Goal: Task Accomplishment & Management: Use online tool/utility

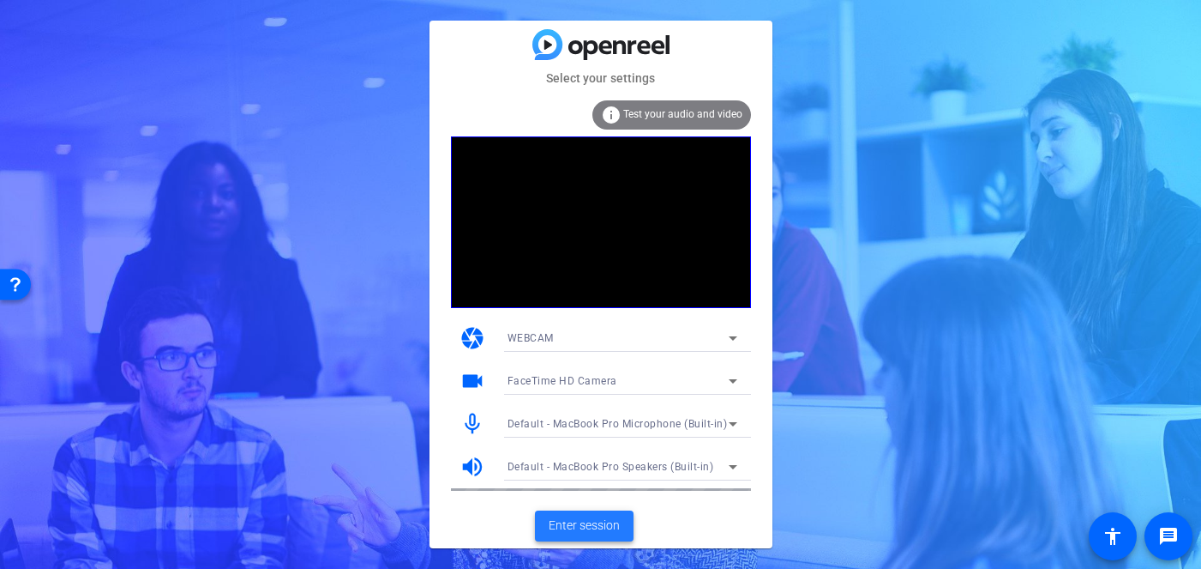
click at [617, 528] on span "Enter session" at bounding box center [584, 525] width 71 height 18
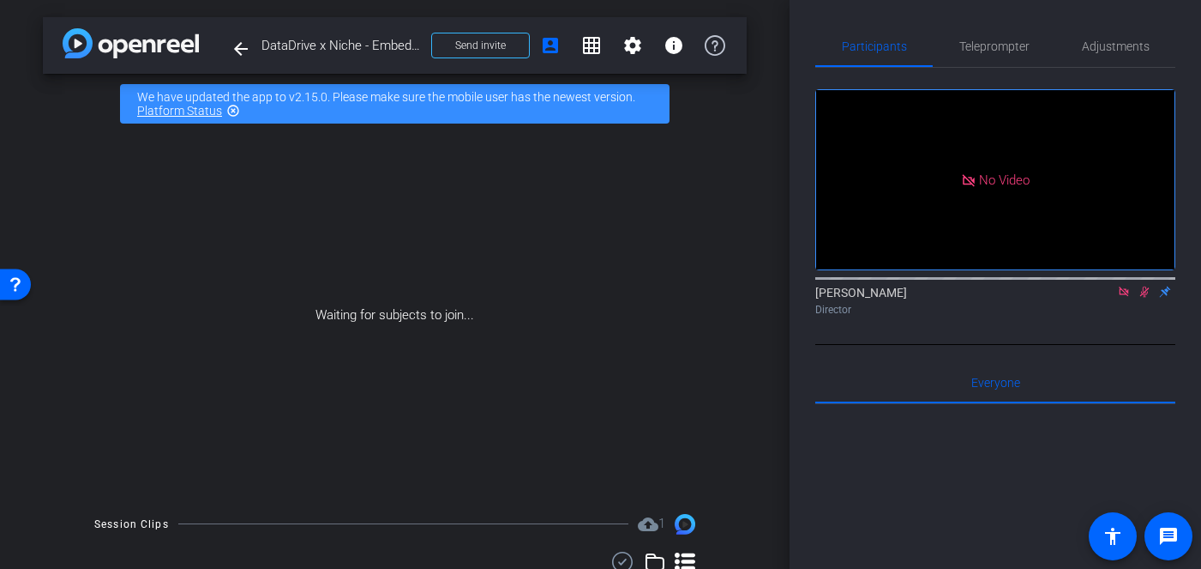
click at [1141, 298] on icon at bounding box center [1144, 291] width 9 height 11
click at [1120, 296] on icon at bounding box center [1123, 290] width 9 height 9
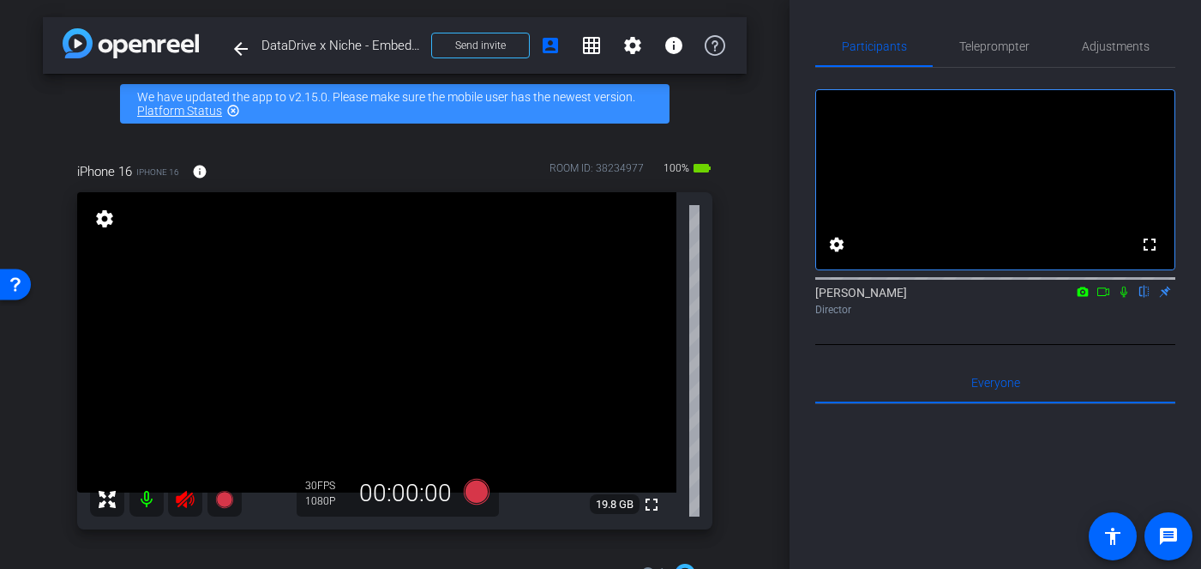
click at [188, 500] on icon at bounding box center [185, 499] width 21 height 21
click at [1120, 40] on span "Adjustments" at bounding box center [1116, 46] width 68 height 12
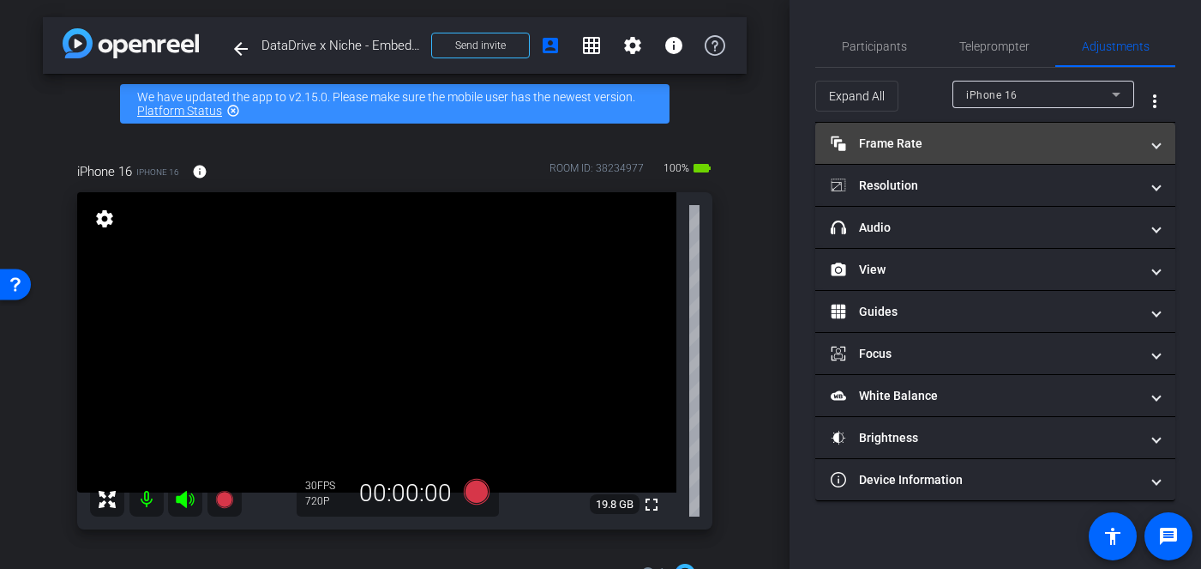
click at [976, 155] on mat-expansion-panel-header "Frame Rate Frame Rate" at bounding box center [995, 143] width 360 height 41
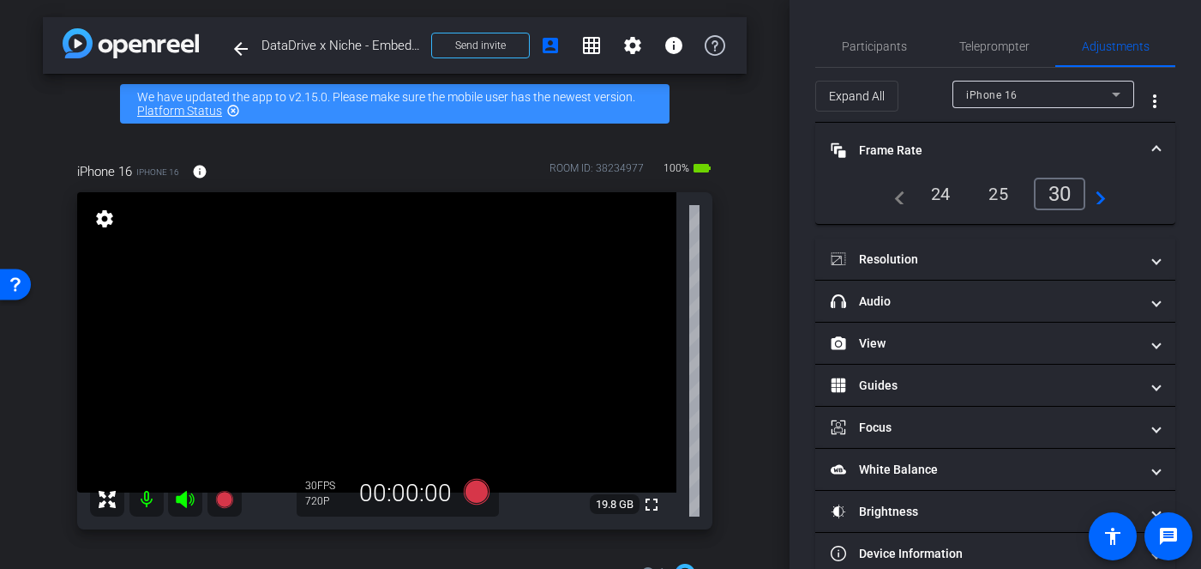
click at [938, 196] on div "24" at bounding box center [940, 193] width 45 height 29
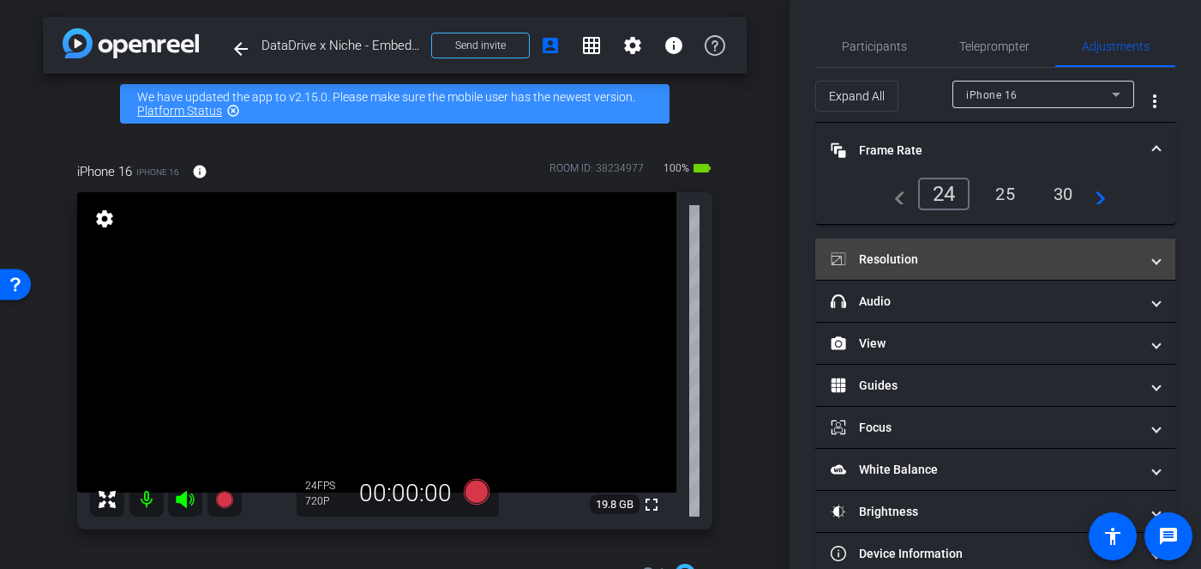
click at [943, 252] on mat-panel-title "Resolution" at bounding box center [985, 259] width 309 height 18
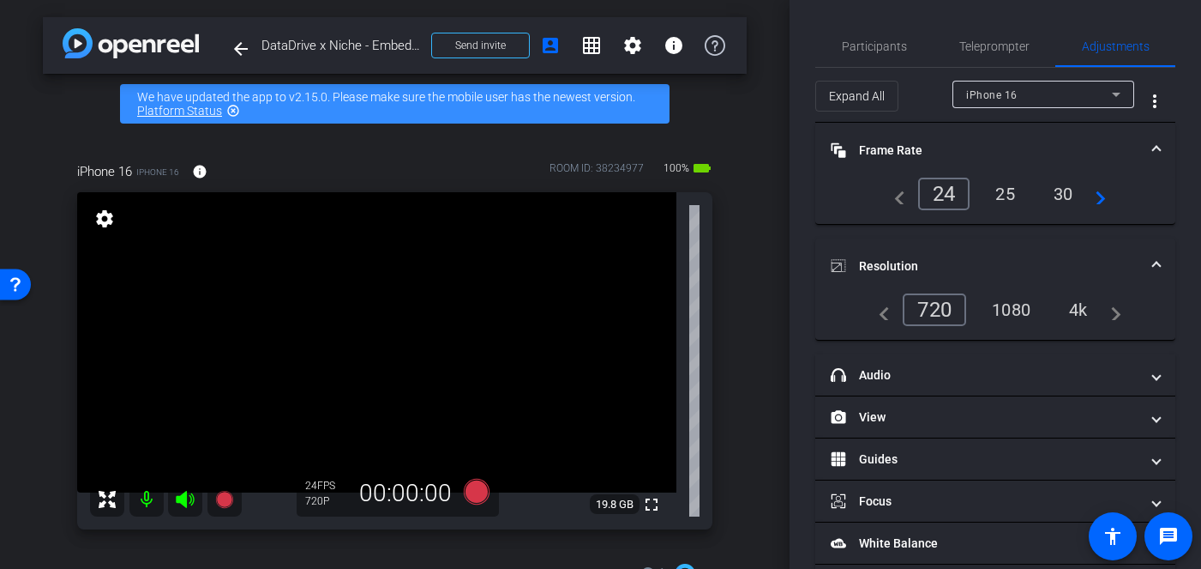
click at [1000, 299] on div "1080" at bounding box center [1011, 309] width 64 height 29
click at [482, 485] on icon at bounding box center [476, 491] width 26 height 26
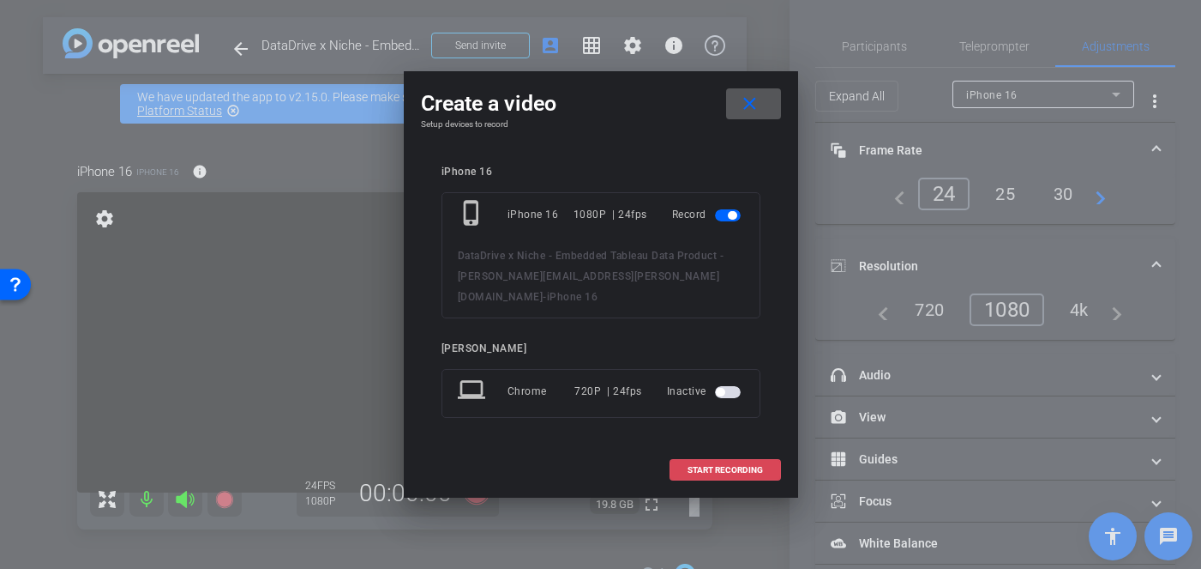
click at [703, 466] on span "START RECORDING" at bounding box center [725, 470] width 75 height 9
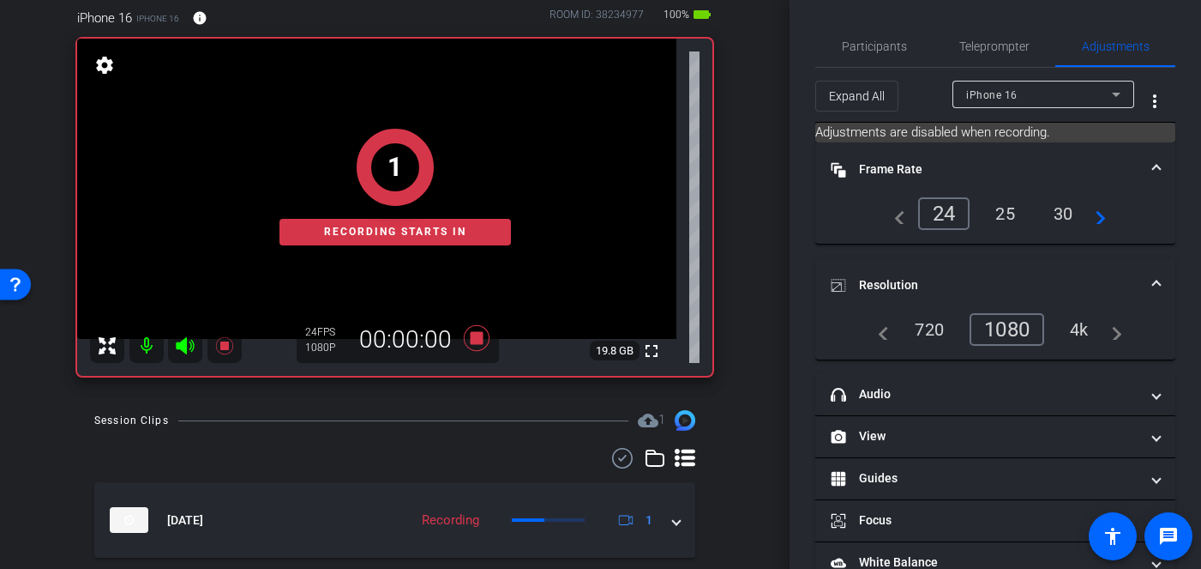
scroll to position [141, 0]
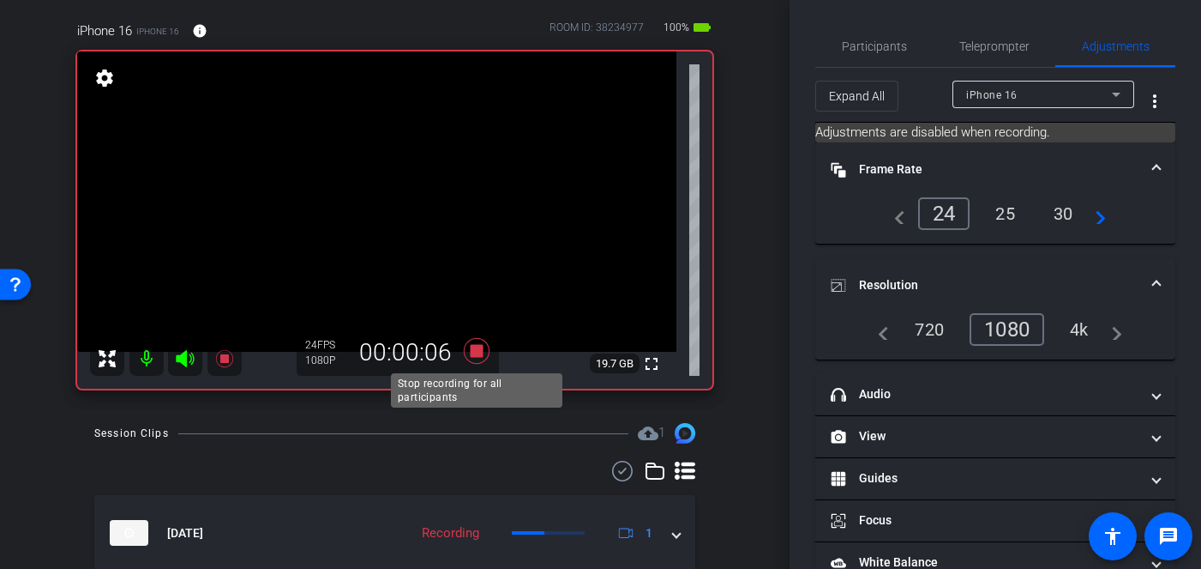
click at [478, 350] on icon at bounding box center [476, 351] width 26 height 26
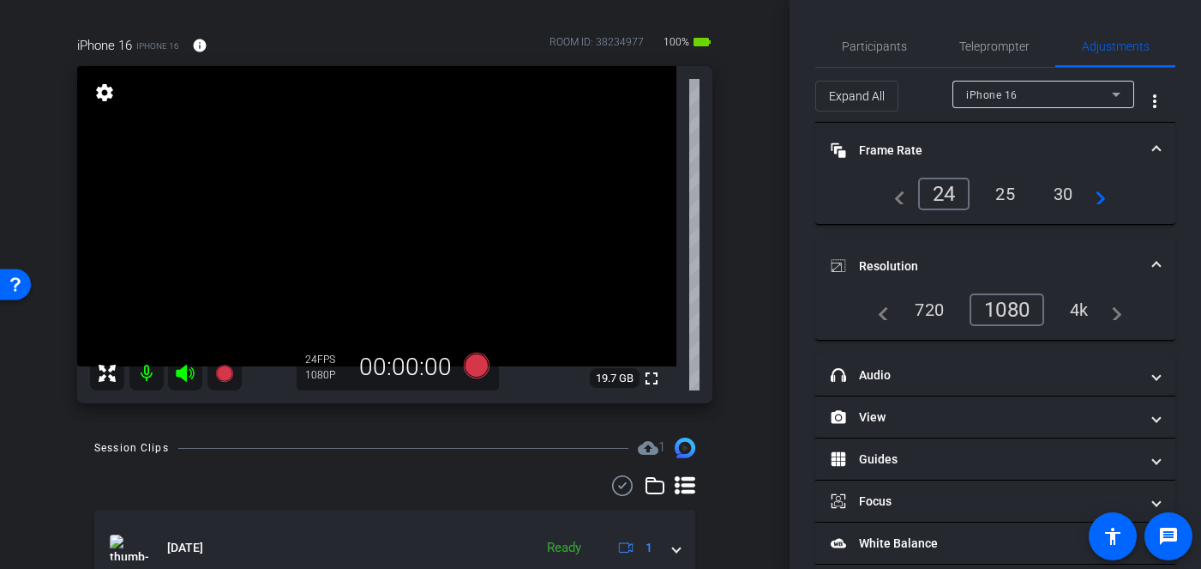
scroll to position [172, 0]
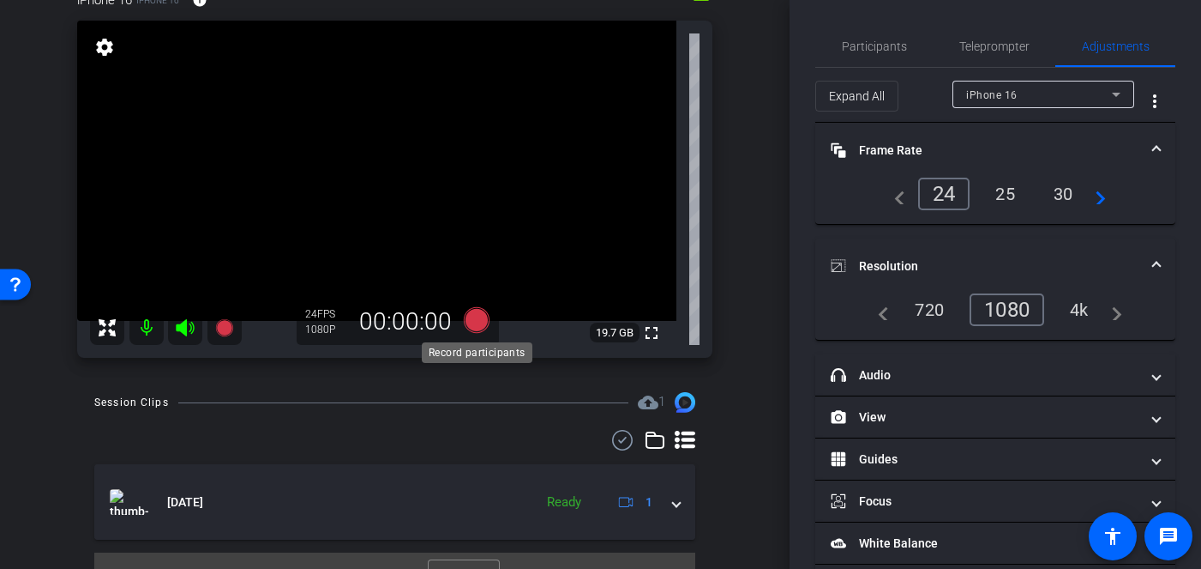
click at [473, 324] on icon at bounding box center [476, 320] width 26 height 26
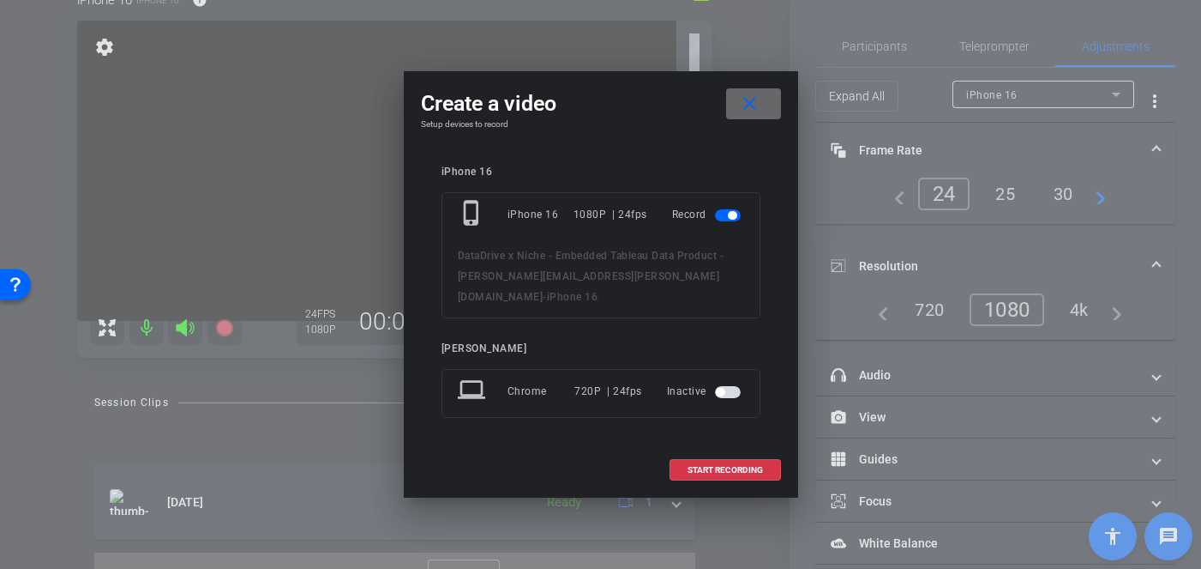
click at [749, 111] on mat-icon "close" at bounding box center [749, 103] width 21 height 21
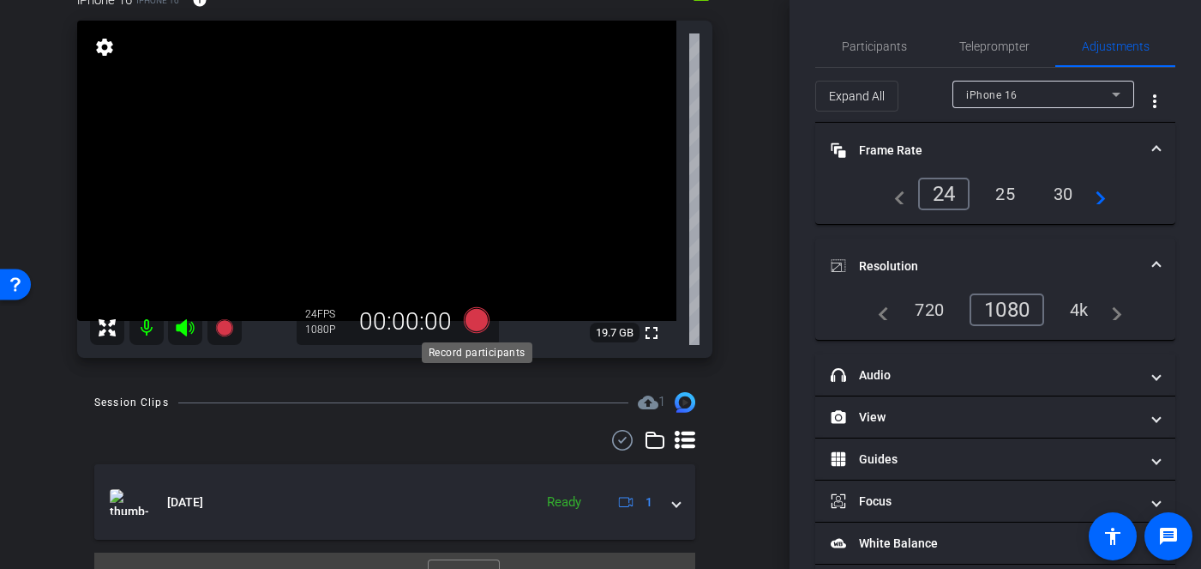
click at [484, 320] on icon at bounding box center [476, 320] width 26 height 26
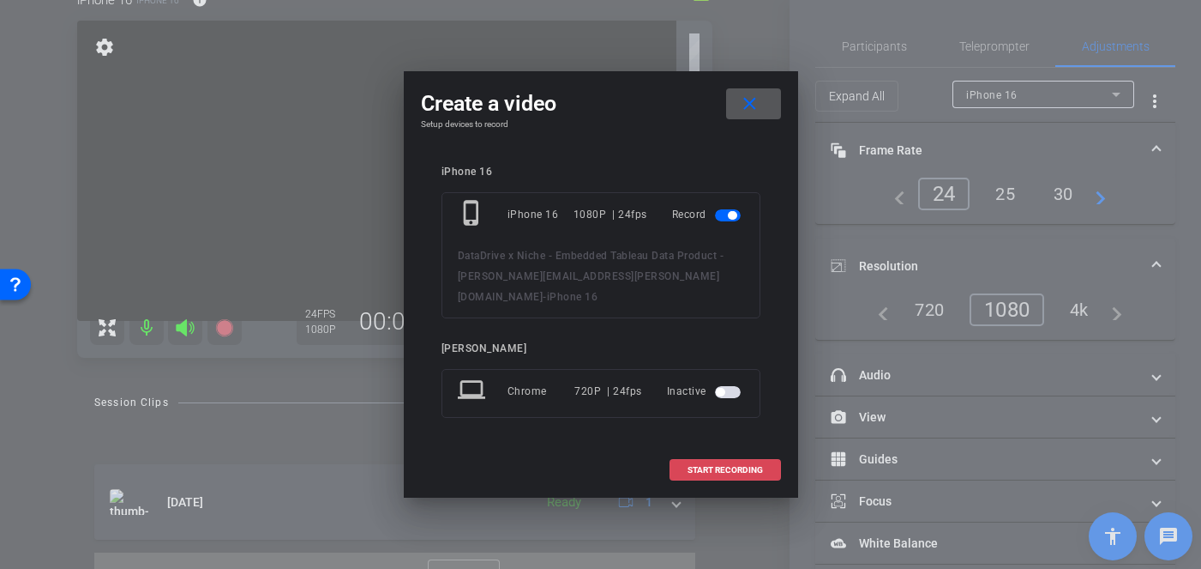
click at [695, 466] on span "START RECORDING" at bounding box center [725, 470] width 75 height 9
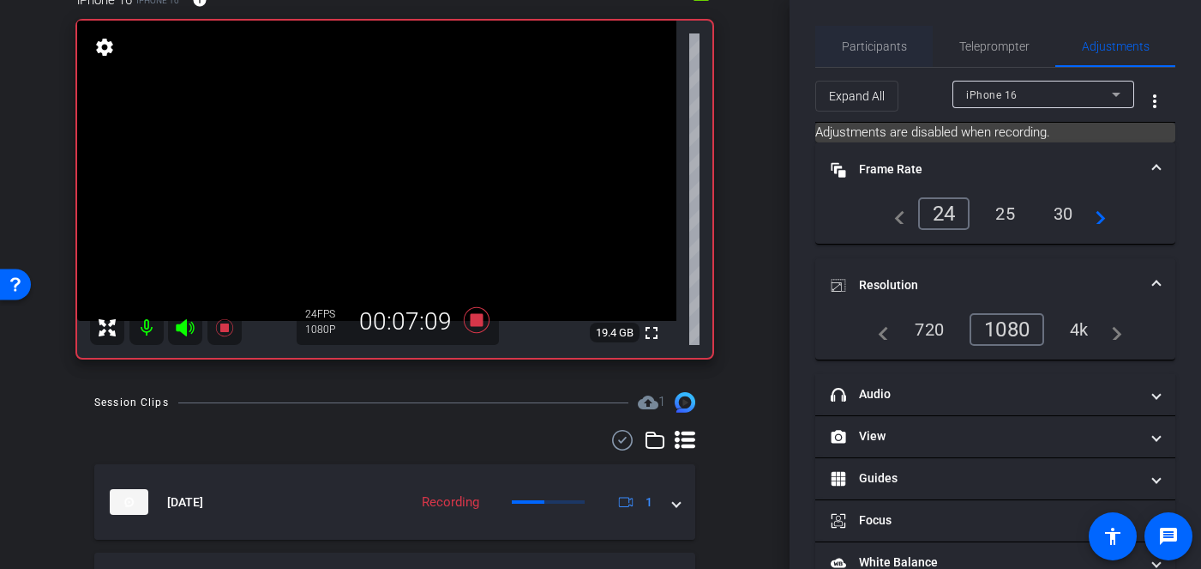
click at [886, 46] on span "Participants" at bounding box center [874, 46] width 65 height 12
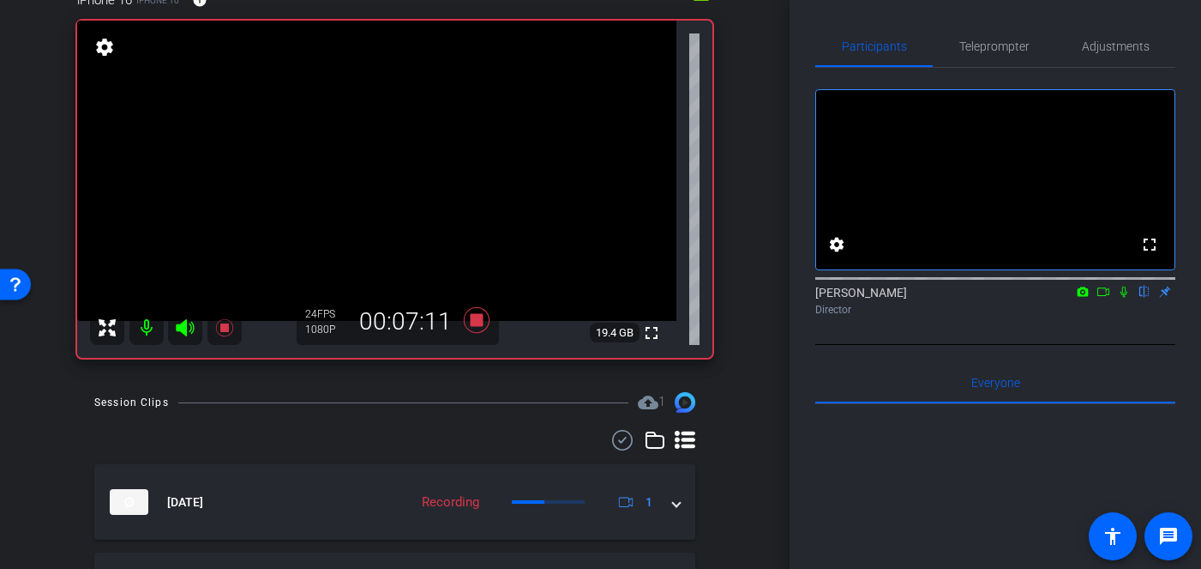
click at [1118, 298] on icon at bounding box center [1124, 292] width 14 height 12
click at [1124, 298] on icon at bounding box center [1124, 291] width 9 height 11
click at [1127, 298] on icon at bounding box center [1124, 291] width 7 height 11
click at [1124, 298] on icon at bounding box center [1124, 291] width 9 height 11
click at [1127, 298] on icon at bounding box center [1124, 292] width 14 height 12
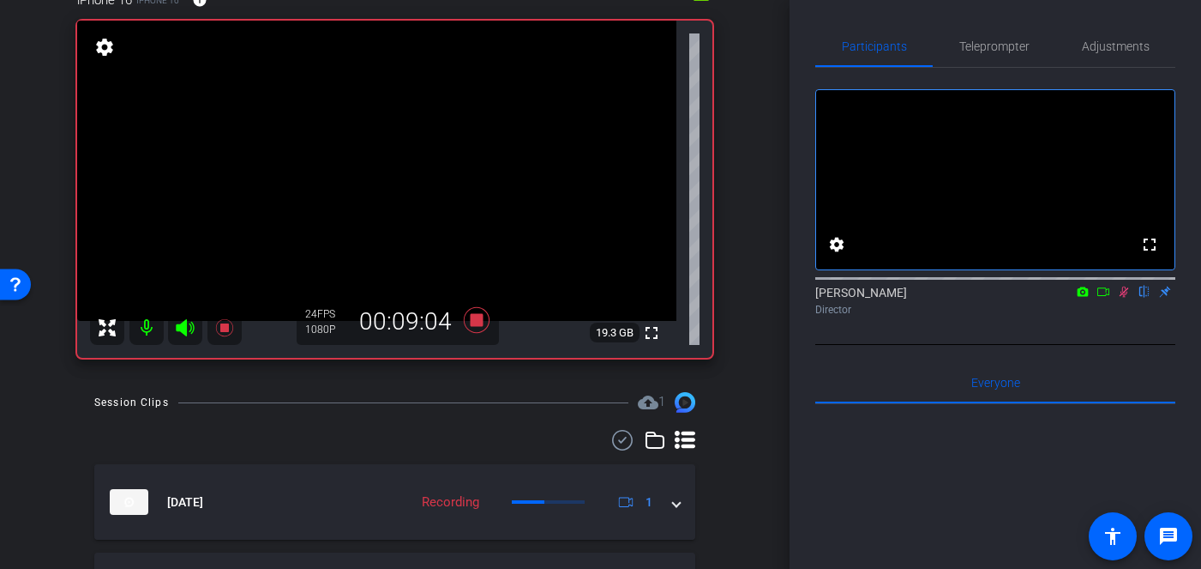
click at [1125, 298] on icon at bounding box center [1124, 291] width 9 height 11
click at [1124, 298] on icon at bounding box center [1124, 292] width 14 height 12
click at [1120, 298] on icon at bounding box center [1124, 292] width 14 height 12
click at [478, 322] on icon at bounding box center [476, 320] width 26 height 26
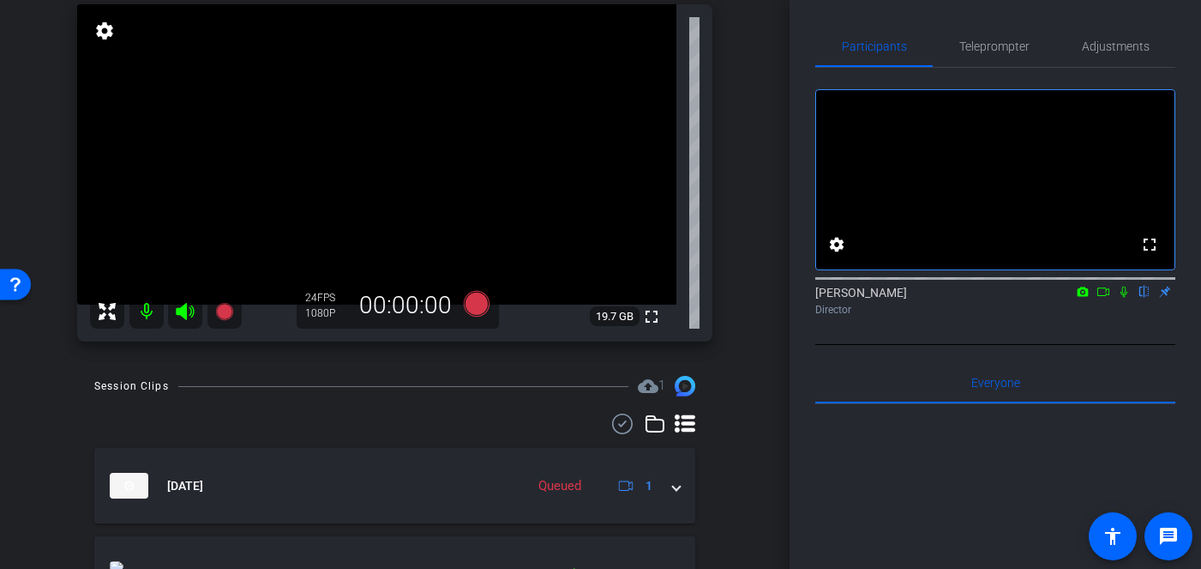
scroll to position [187, 0]
click at [1122, 298] on icon at bounding box center [1124, 292] width 14 height 12
click at [1107, 298] on icon at bounding box center [1104, 292] width 14 height 12
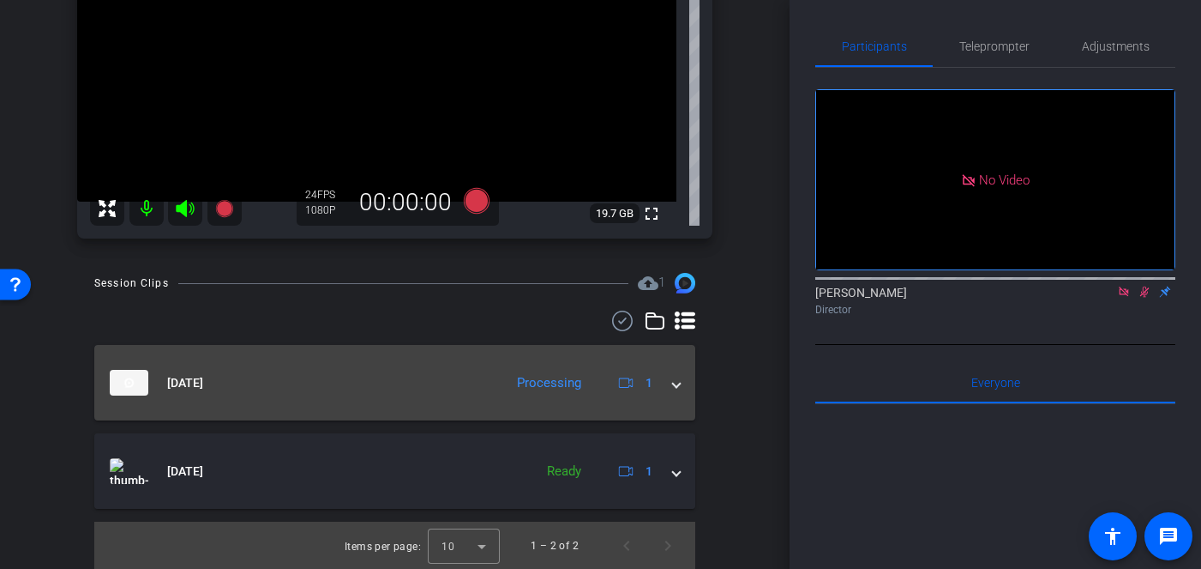
click at [686, 388] on mat-expansion-panel-header "[DATE] Processing 1" at bounding box center [394, 382] width 601 height 75
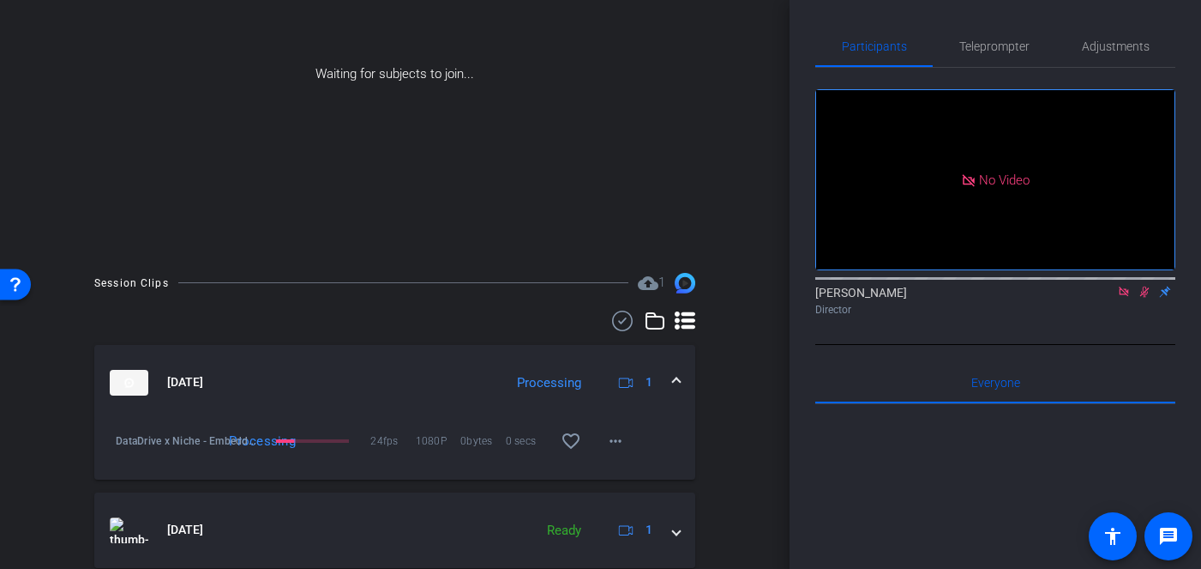
scroll to position [245, 0]
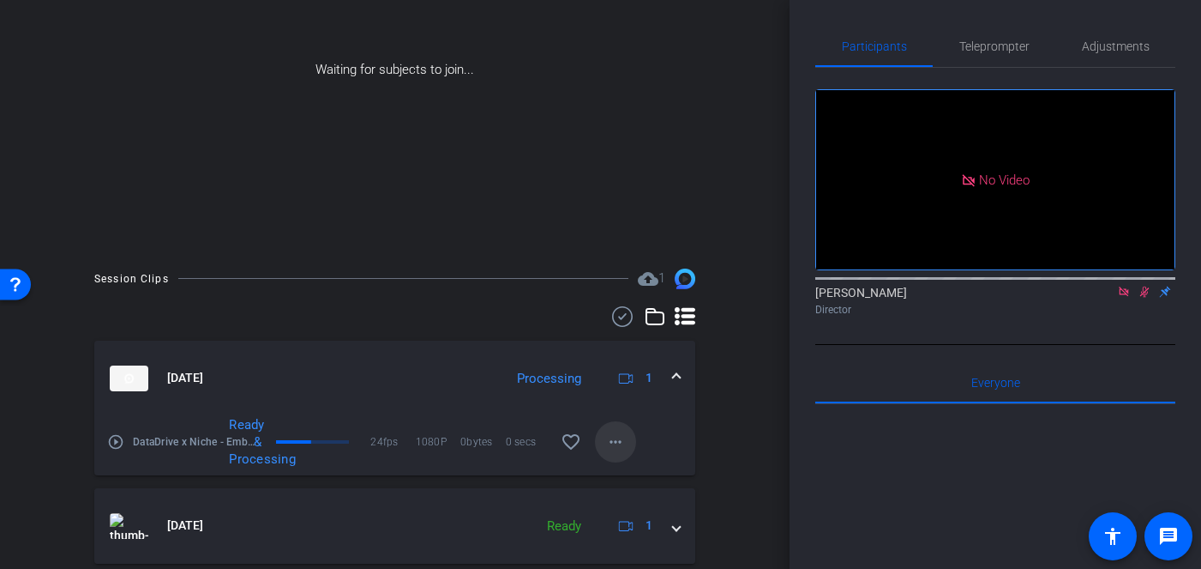
click at [628, 437] on span at bounding box center [615, 441] width 41 height 41
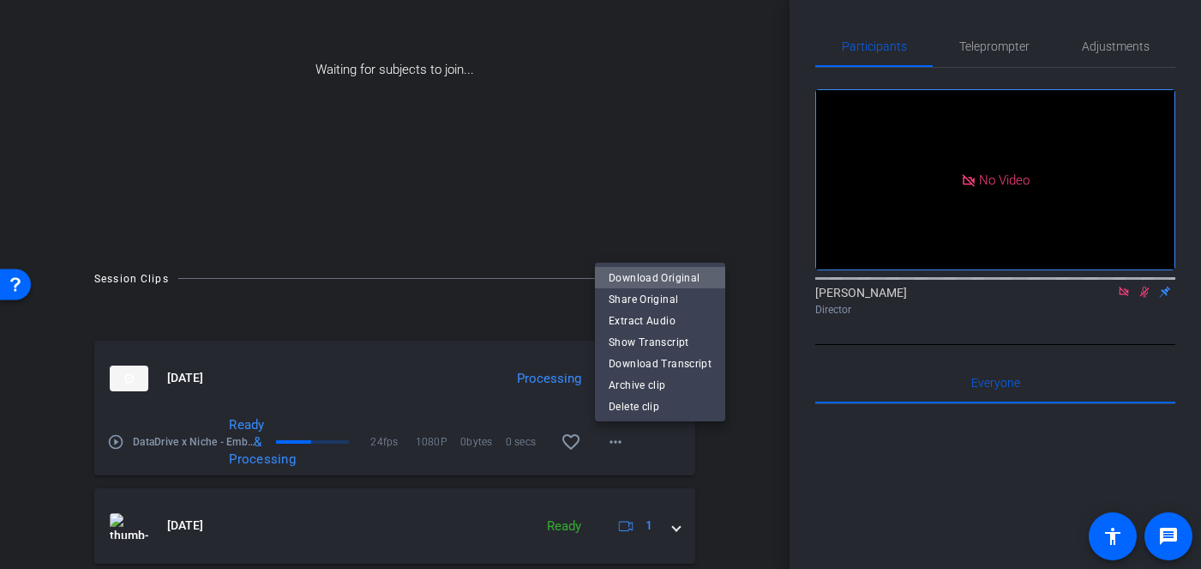
click at [677, 279] on span "Download Original" at bounding box center [660, 278] width 103 height 21
